Goal: Use online tool/utility: Utilize a website feature to perform a specific function

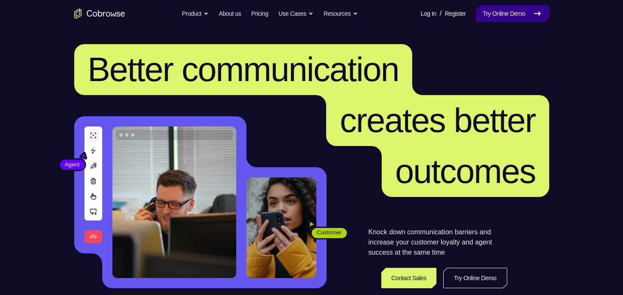
click at [514, 12] on link "Try Online Demo" at bounding box center [512, 13] width 73 height 17
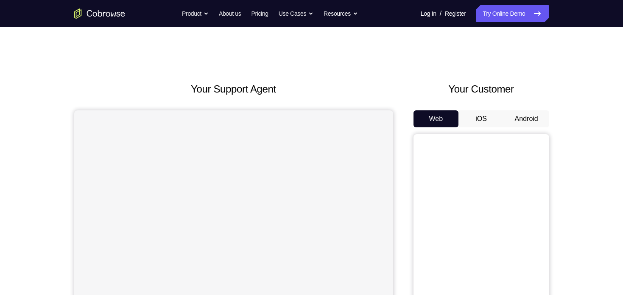
click at [538, 118] on button "Android" at bounding box center [526, 118] width 45 height 17
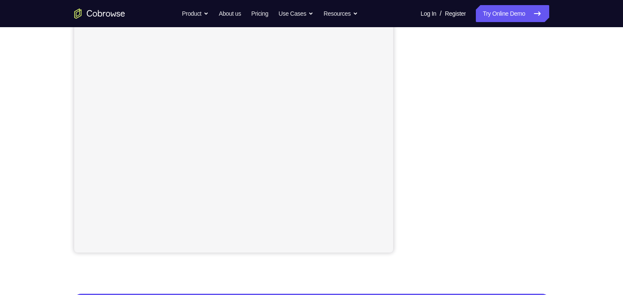
scroll to position [143, 0]
